Goal: Use online tool/utility: Utilize a website feature to perform a specific function

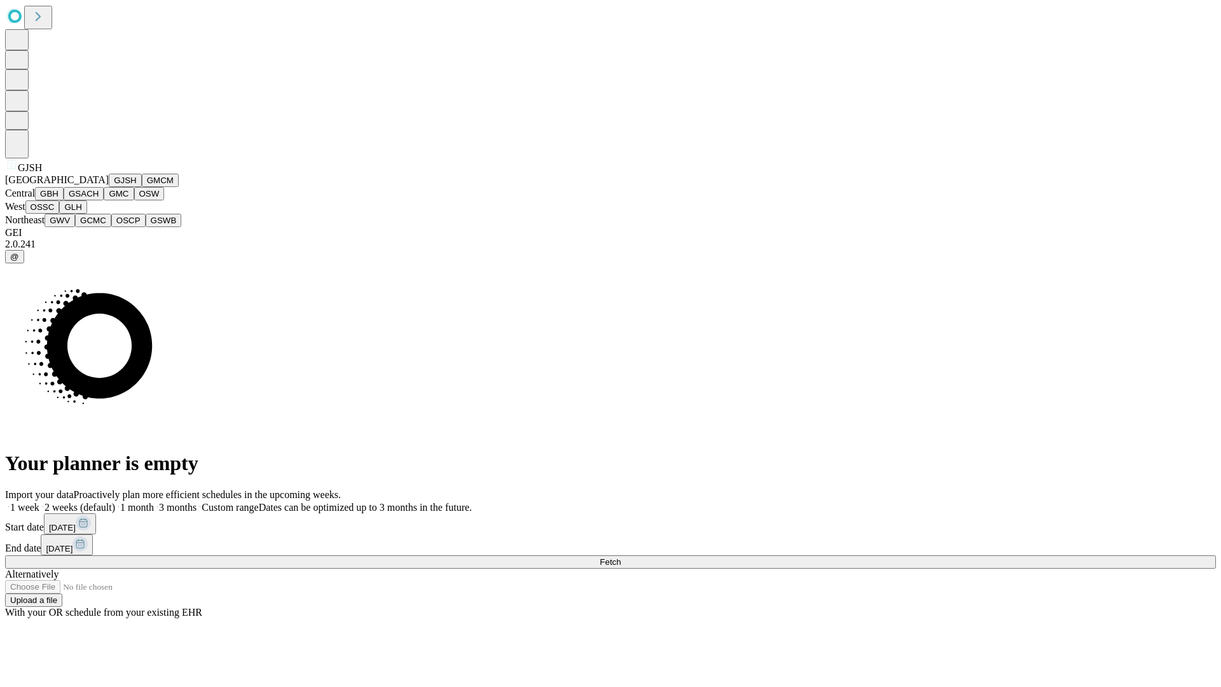
click at [109, 187] on button "GJSH" at bounding box center [125, 180] width 33 height 13
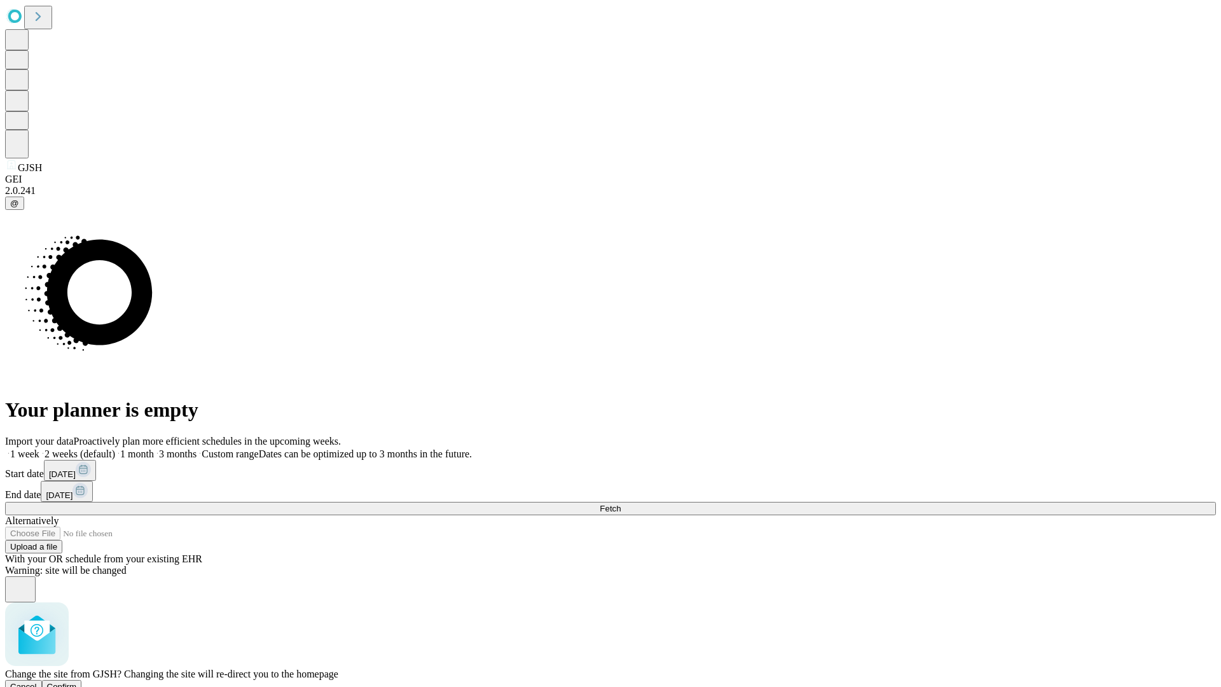
click at [77, 682] on span "Confirm" at bounding box center [62, 687] width 30 height 10
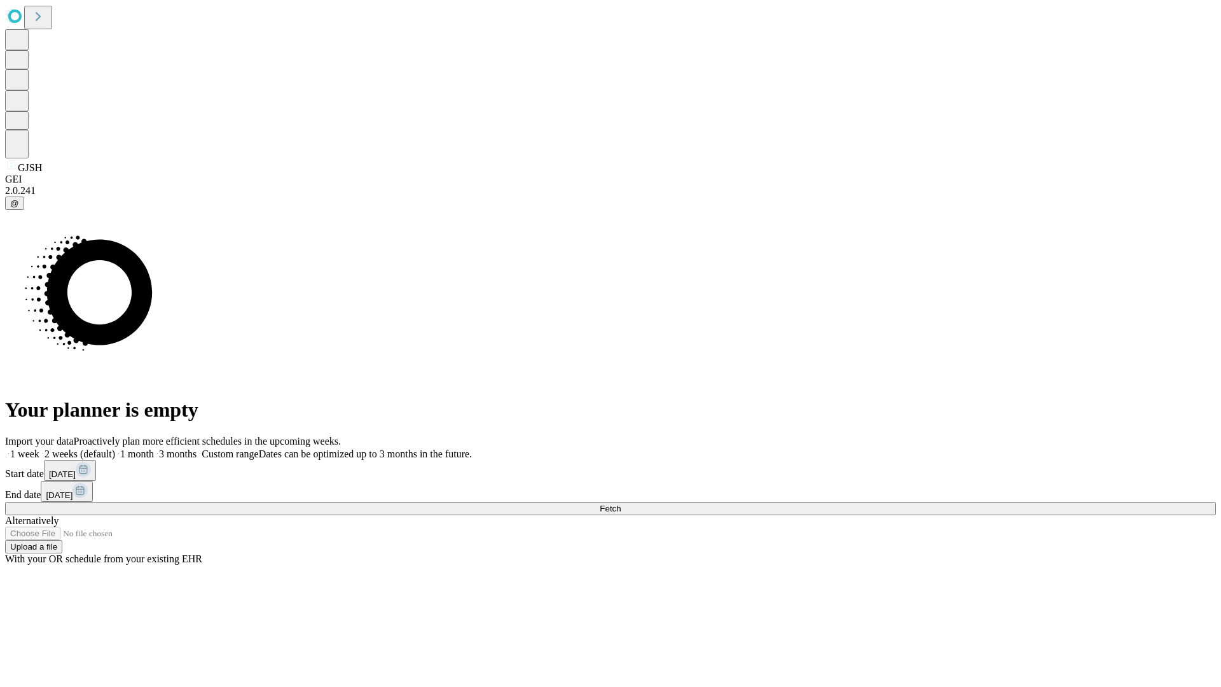
click at [39, 448] on label "1 week" at bounding box center [22, 453] width 34 height 11
click at [621, 504] on span "Fetch" at bounding box center [610, 509] width 21 height 10
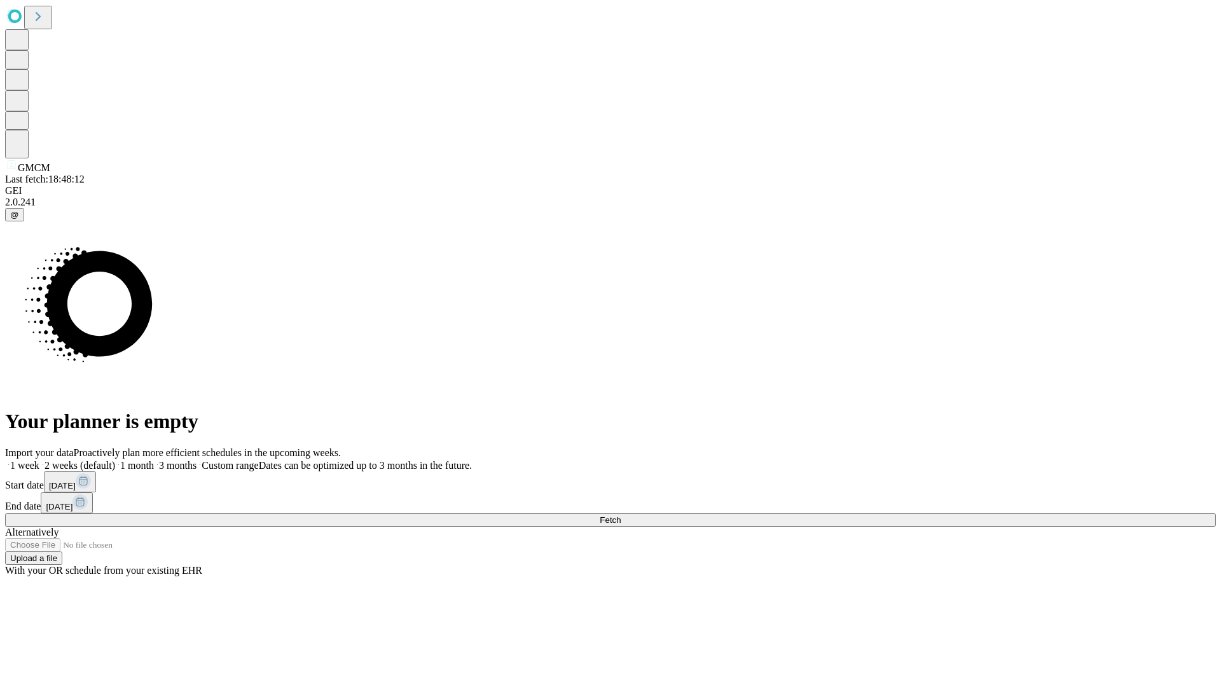
click at [39, 460] on label "1 week" at bounding box center [22, 465] width 34 height 11
click at [621, 515] on span "Fetch" at bounding box center [610, 520] width 21 height 10
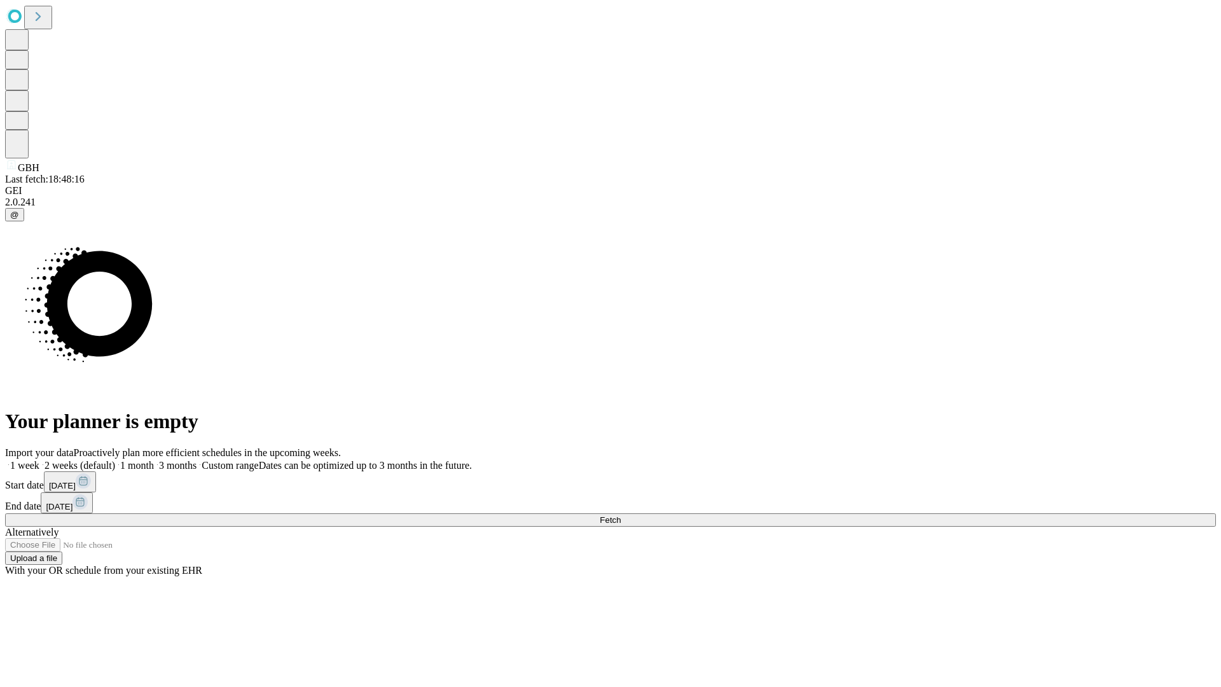
click at [39, 460] on label "1 week" at bounding box center [22, 465] width 34 height 11
click at [621, 515] on span "Fetch" at bounding box center [610, 520] width 21 height 10
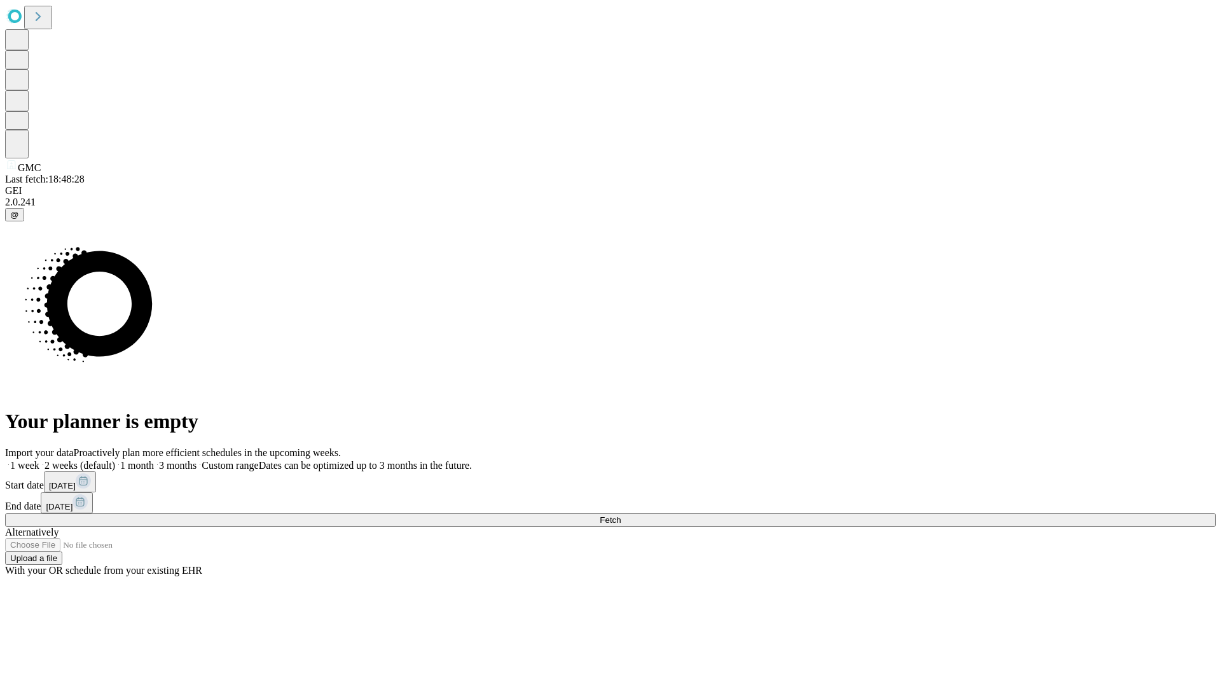
click at [39, 460] on label "1 week" at bounding box center [22, 465] width 34 height 11
click at [621, 515] on span "Fetch" at bounding box center [610, 520] width 21 height 10
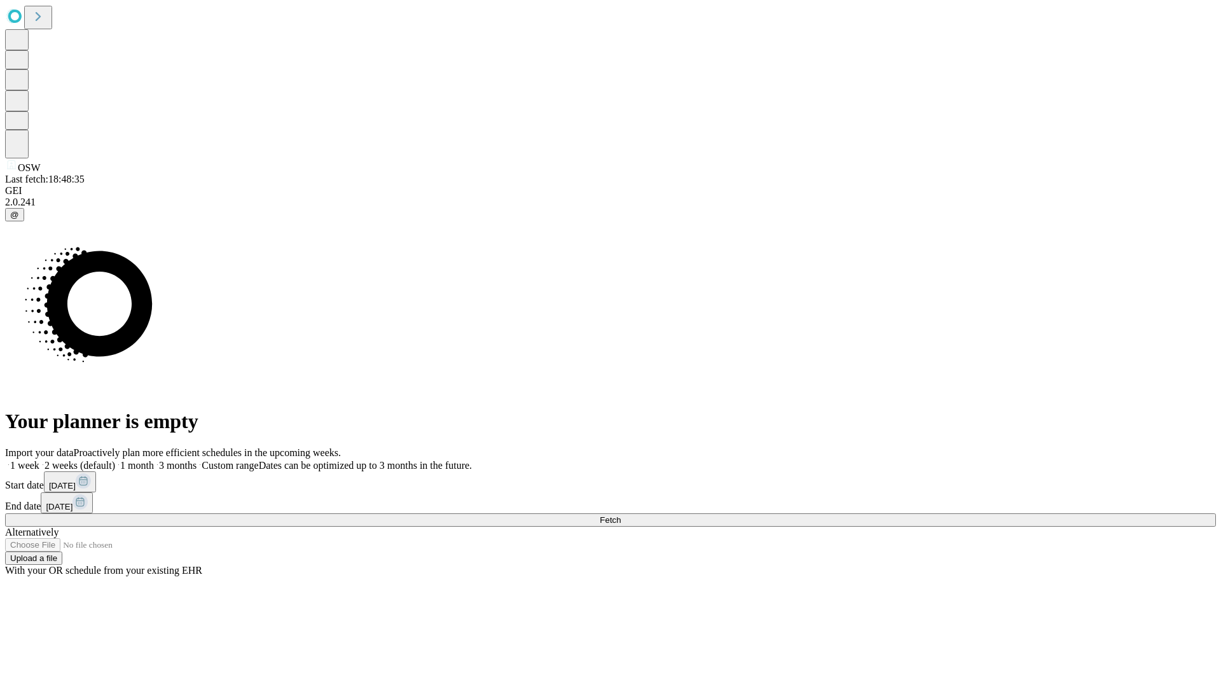
click at [39, 460] on label "1 week" at bounding box center [22, 465] width 34 height 11
click at [621, 515] on span "Fetch" at bounding box center [610, 520] width 21 height 10
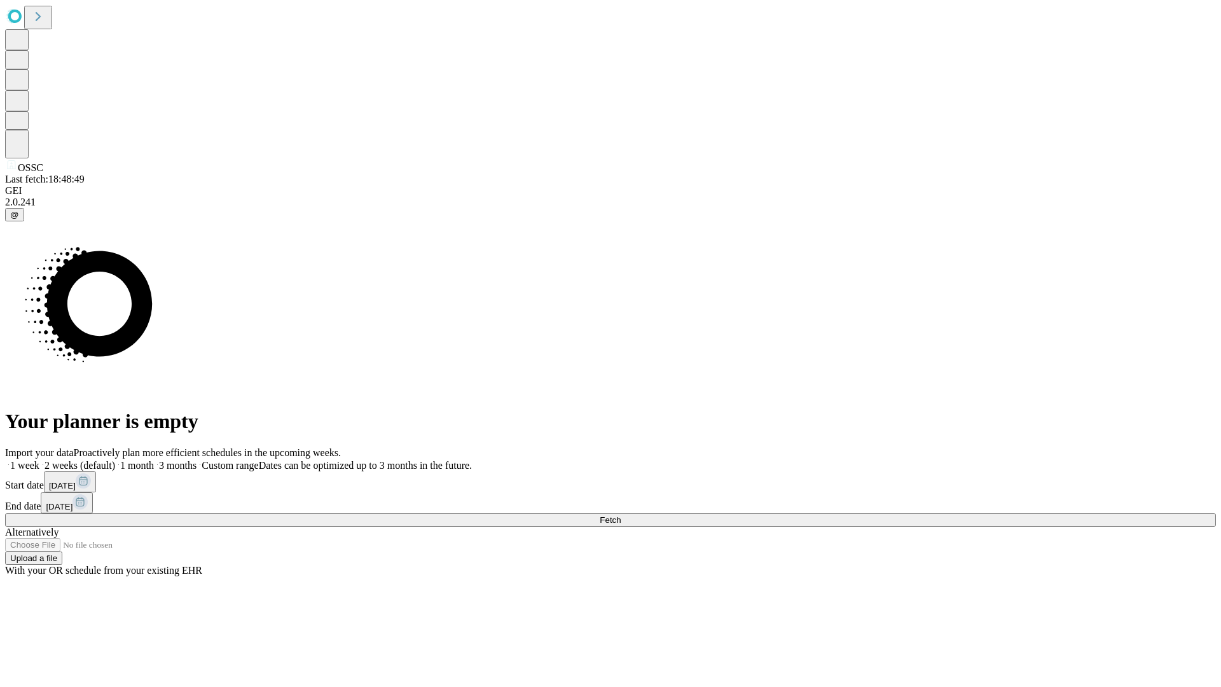
click at [39, 460] on label "1 week" at bounding box center [22, 465] width 34 height 11
click at [621, 515] on span "Fetch" at bounding box center [610, 520] width 21 height 10
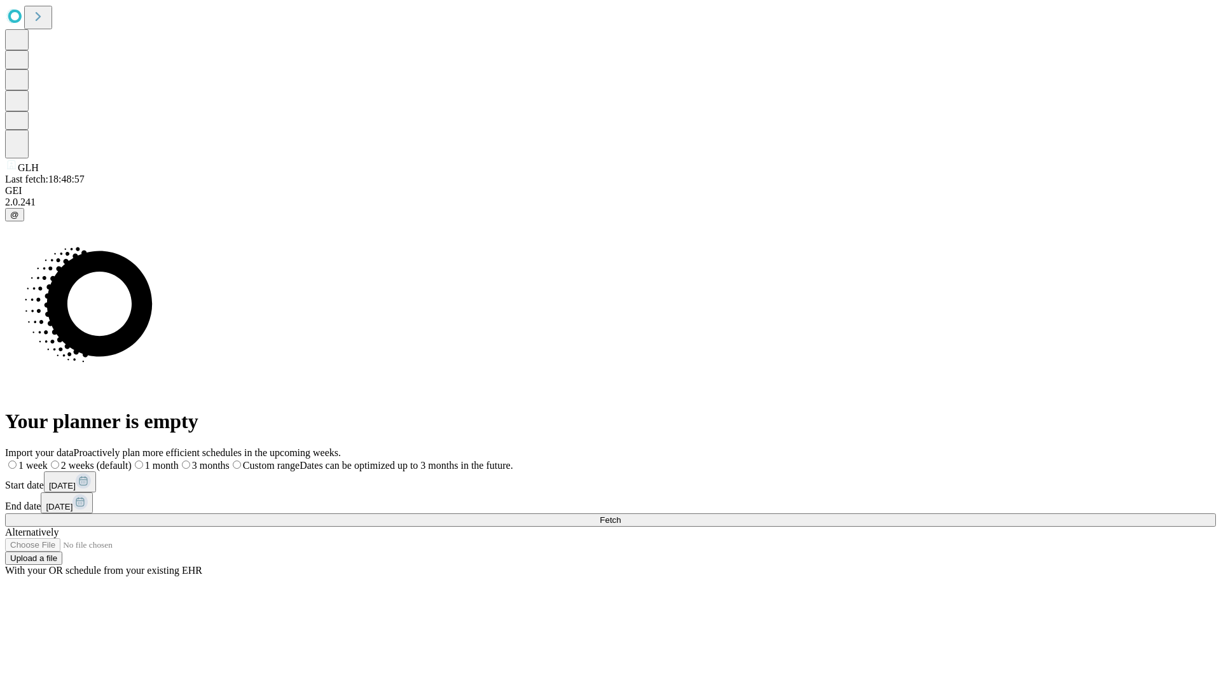
click at [48, 460] on label "1 week" at bounding box center [26, 465] width 43 height 11
click at [621, 515] on span "Fetch" at bounding box center [610, 520] width 21 height 10
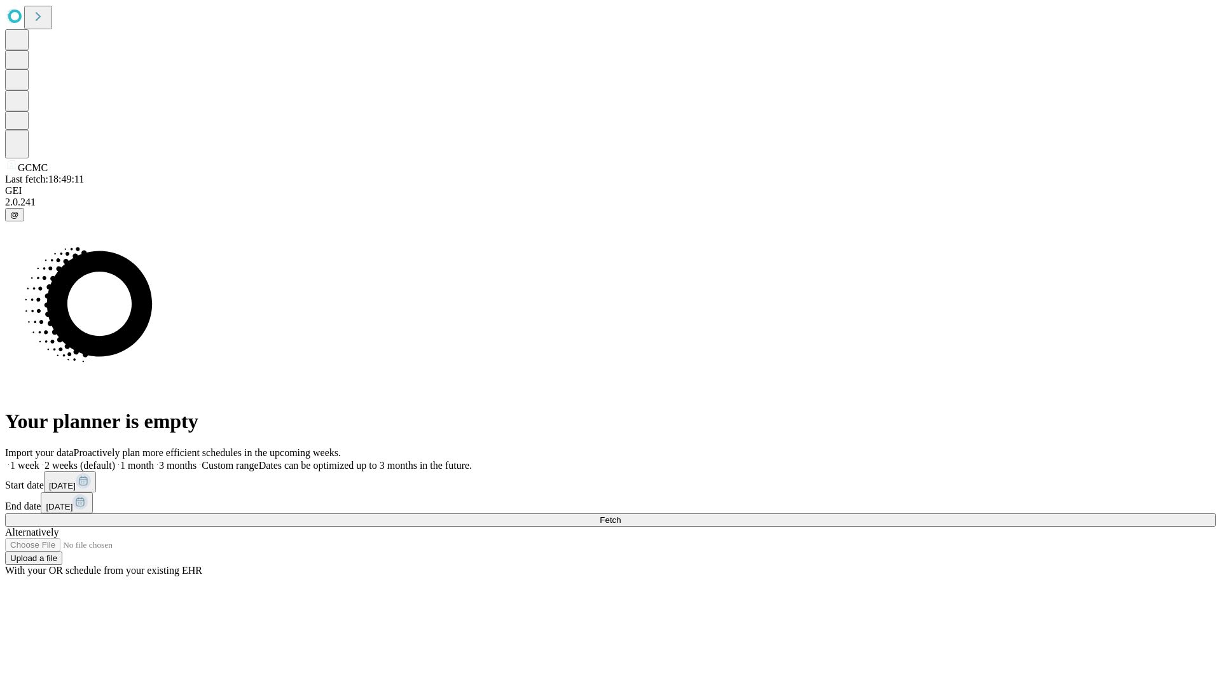
click at [39, 460] on label "1 week" at bounding box center [22, 465] width 34 height 11
click at [621, 515] on span "Fetch" at bounding box center [610, 520] width 21 height 10
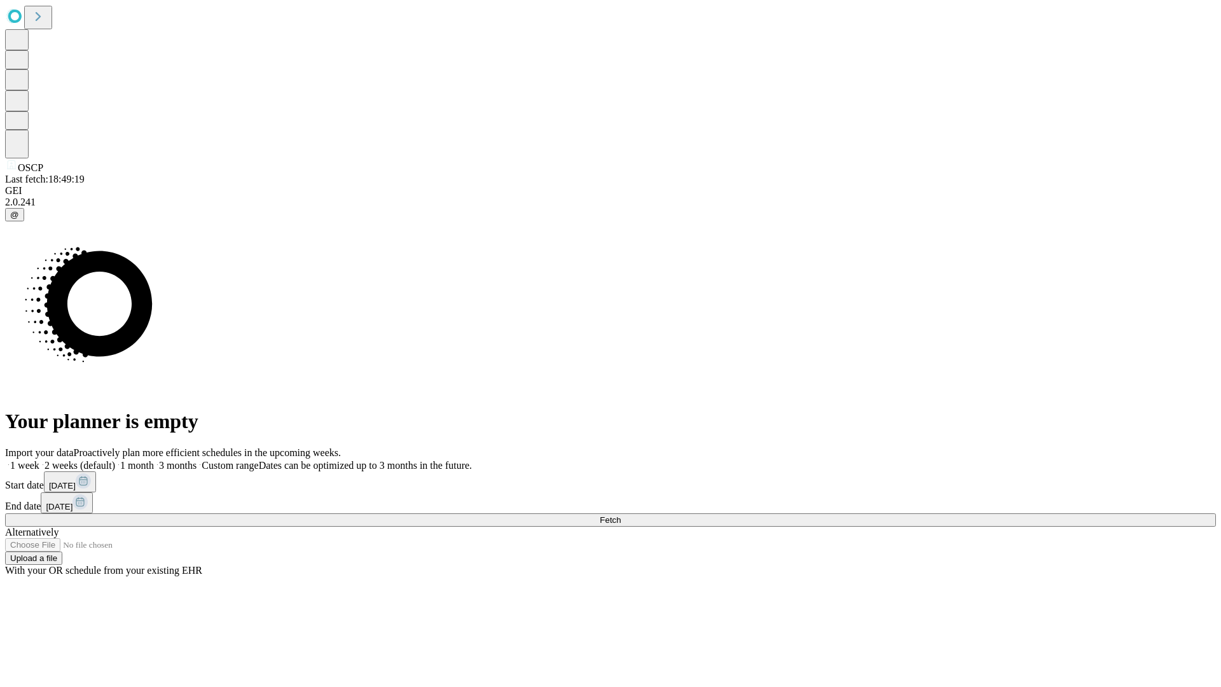
click at [39, 460] on label "1 week" at bounding box center [22, 465] width 34 height 11
click at [621, 515] on span "Fetch" at bounding box center [610, 520] width 21 height 10
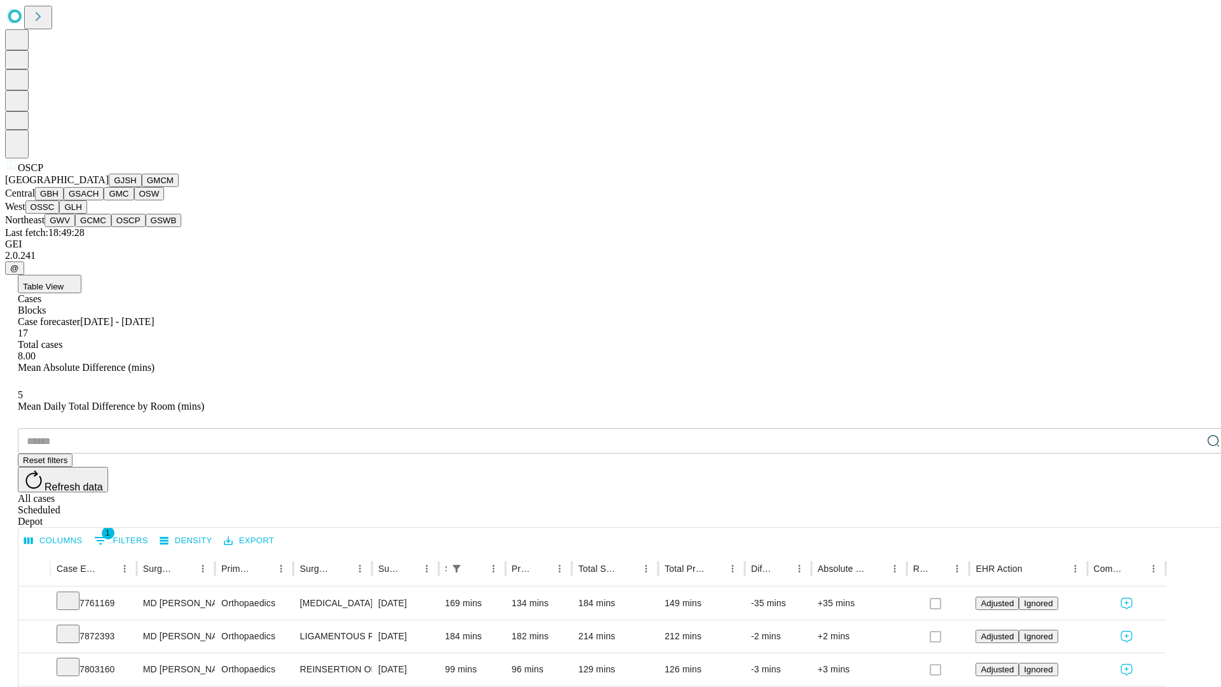
click at [146, 227] on button "GSWB" at bounding box center [164, 220] width 36 height 13
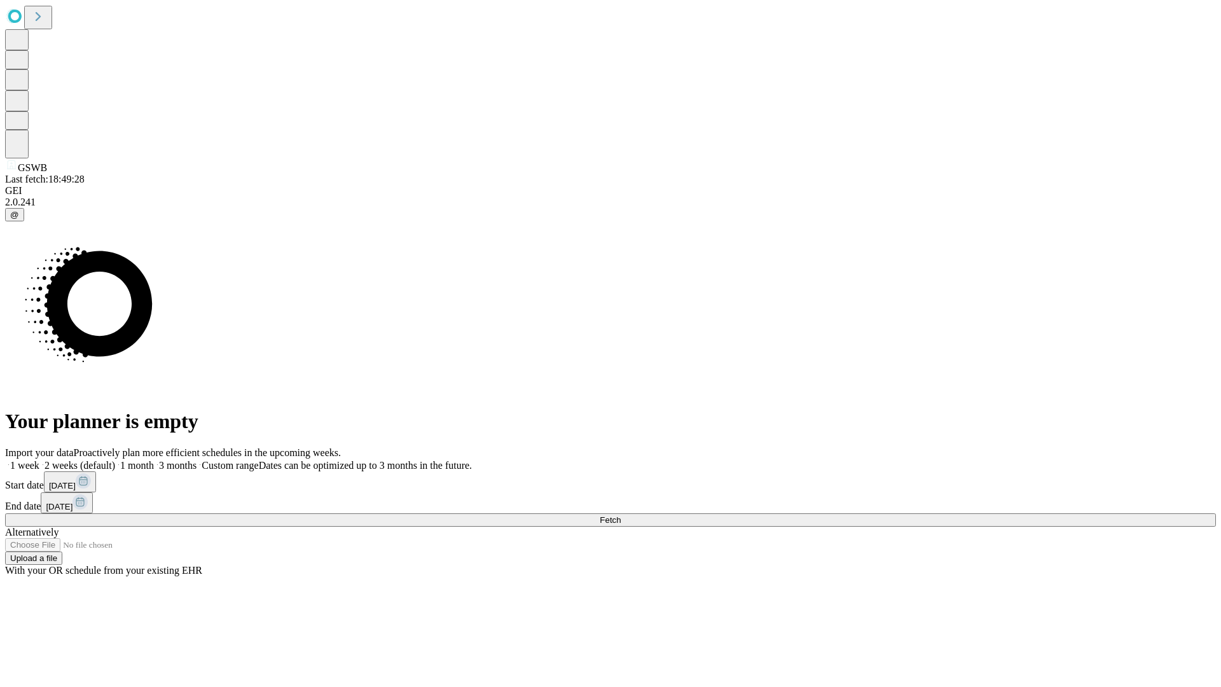
click at [39, 460] on label "1 week" at bounding box center [22, 465] width 34 height 11
click at [621, 515] on span "Fetch" at bounding box center [610, 520] width 21 height 10
